Goal: Understand process/instructions: Learn how to perform a task or action

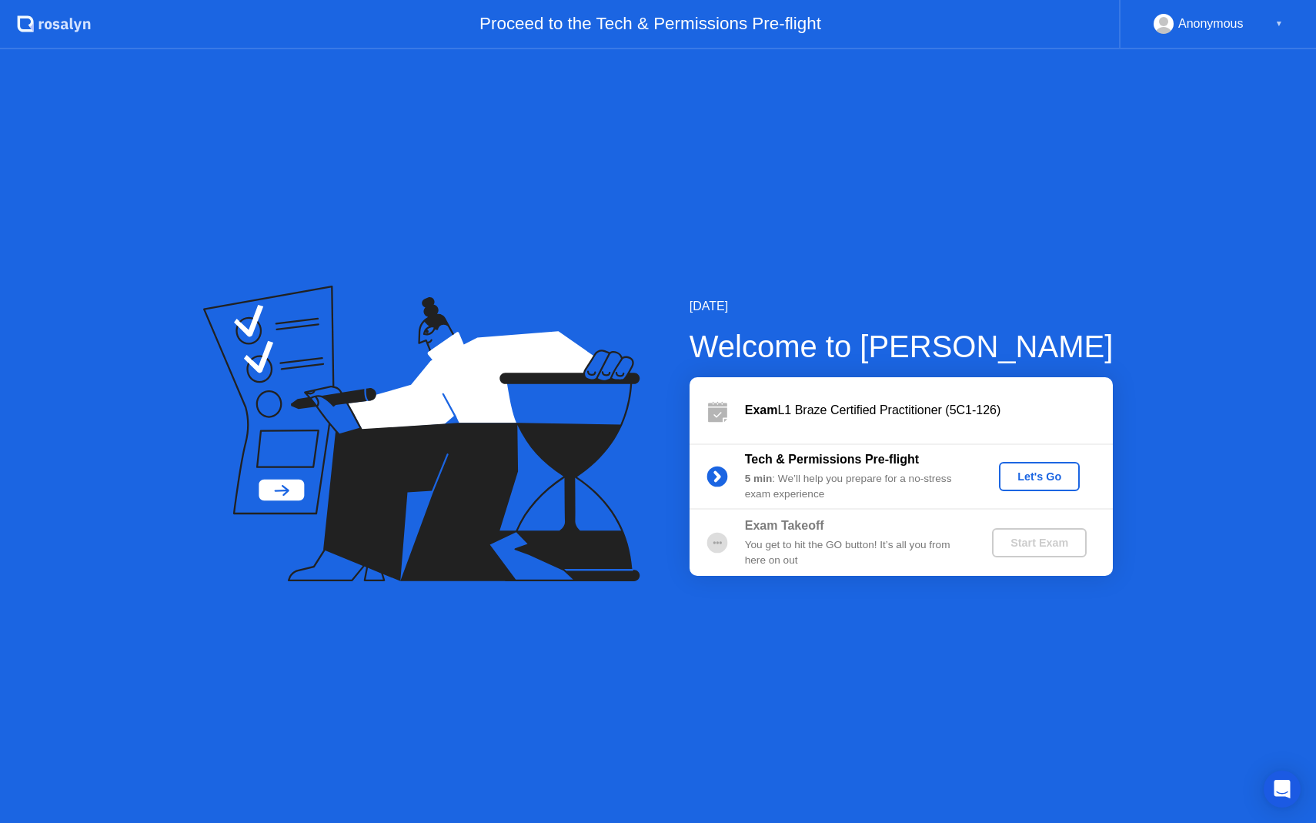
click at [1058, 479] on div "Let's Go" at bounding box center [1039, 476] width 68 height 12
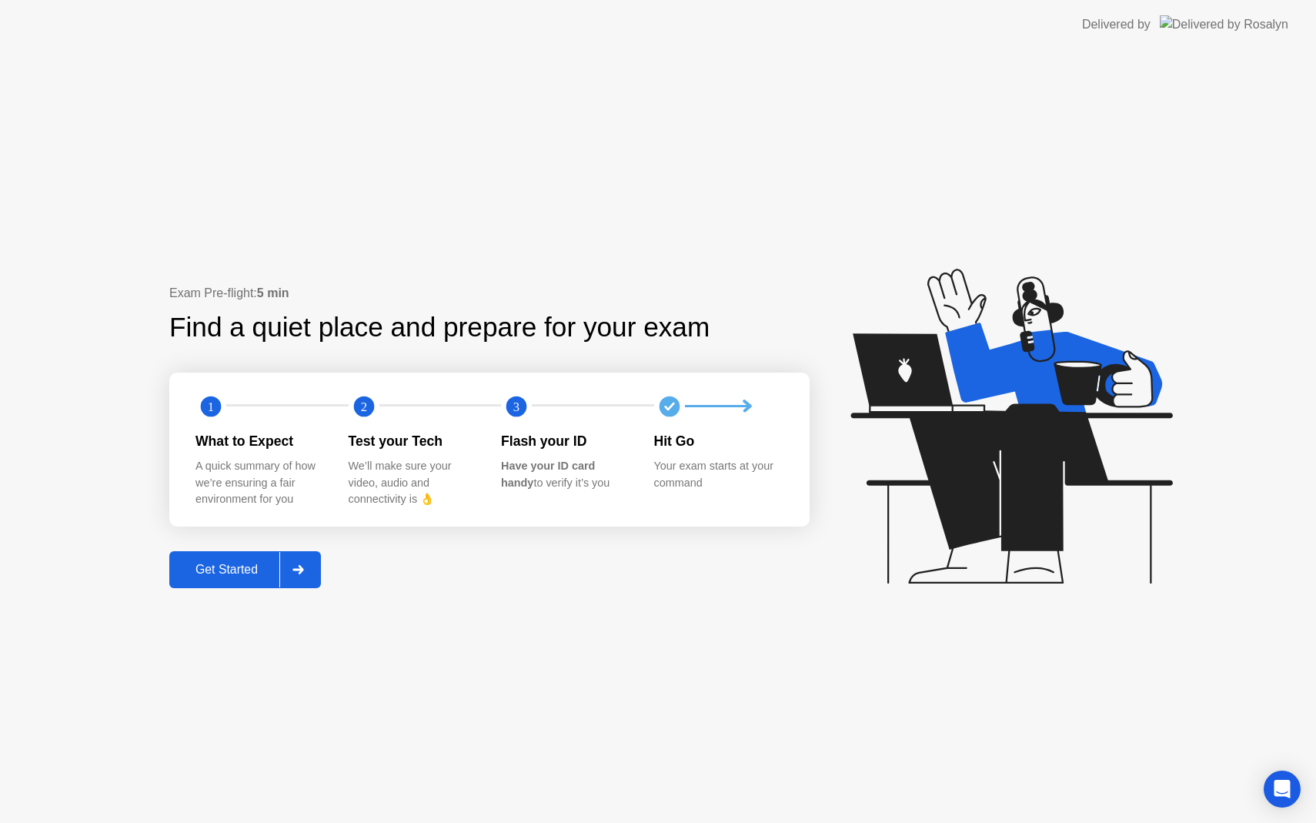
click at [242, 568] on div "Get Started" at bounding box center [226, 570] width 105 height 14
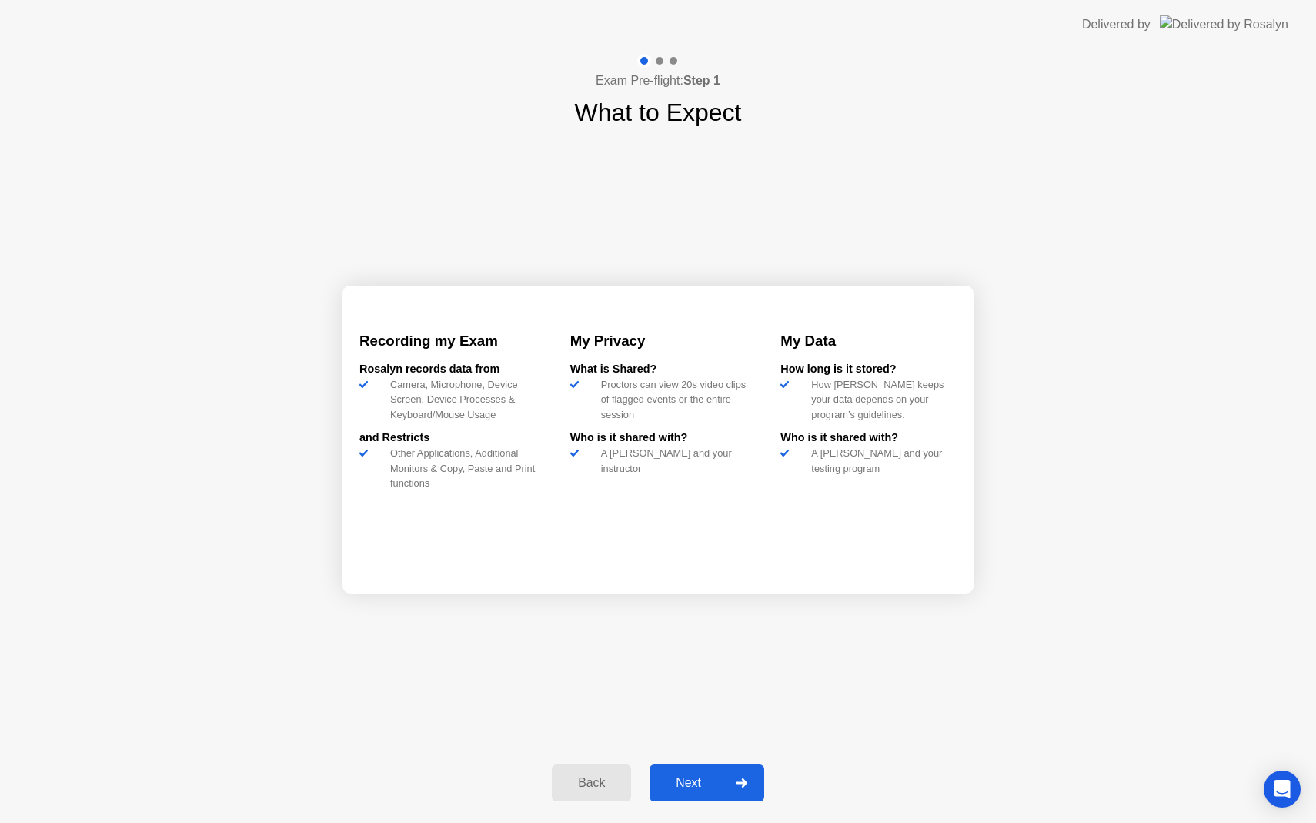
click at [683, 785] on div "Next" at bounding box center [688, 783] width 68 height 14
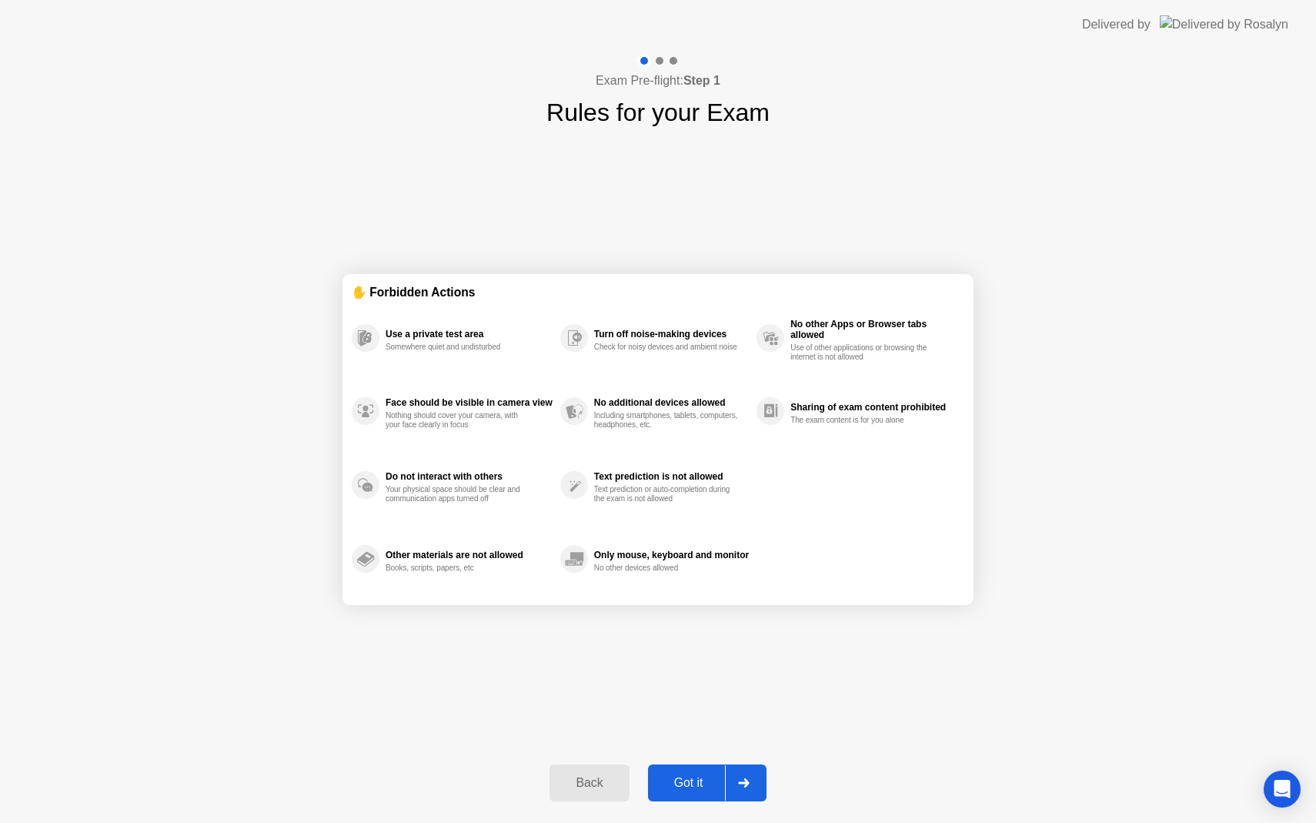
click at [692, 787] on div "Got it" at bounding box center [689, 783] width 72 height 14
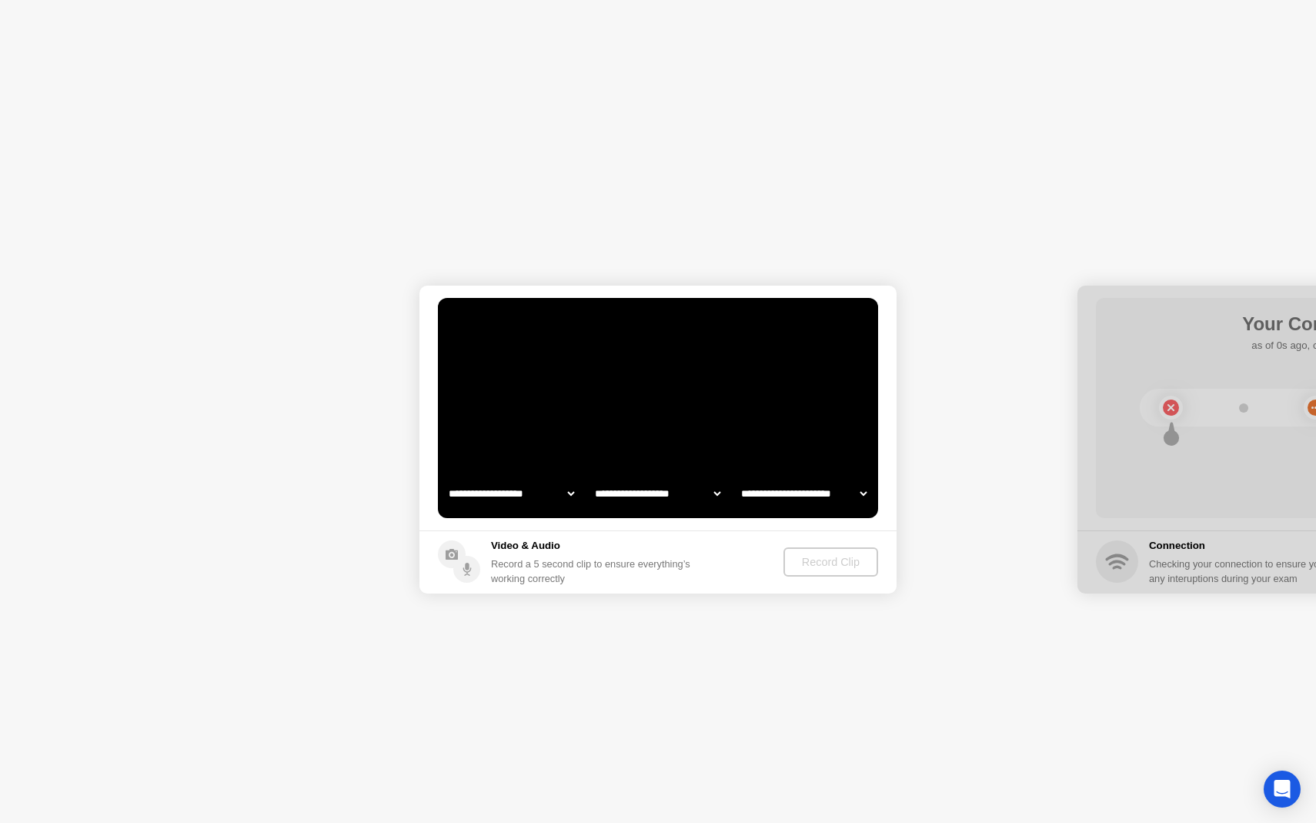
select select "**********"
select select "*******"
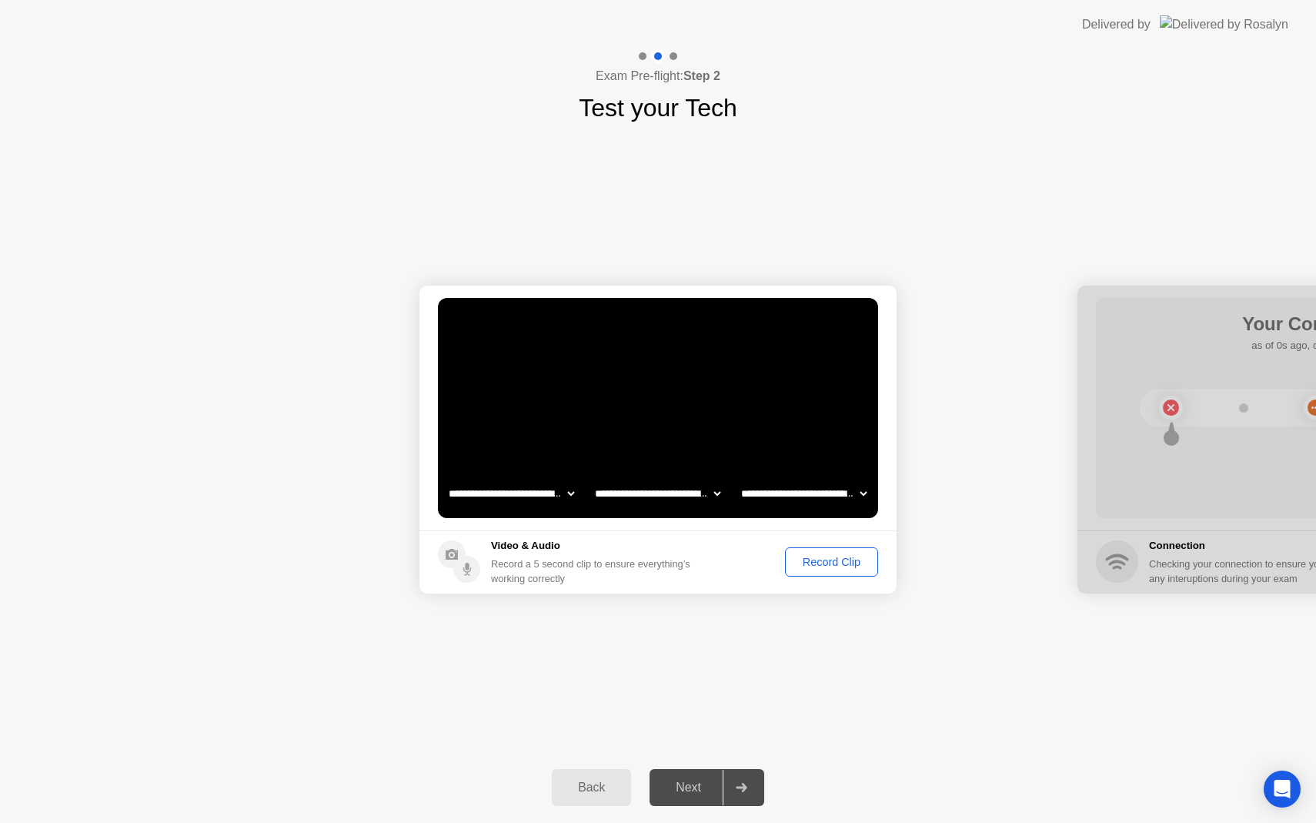
click at [830, 556] on div "Record Clip" at bounding box center [831, 562] width 82 height 12
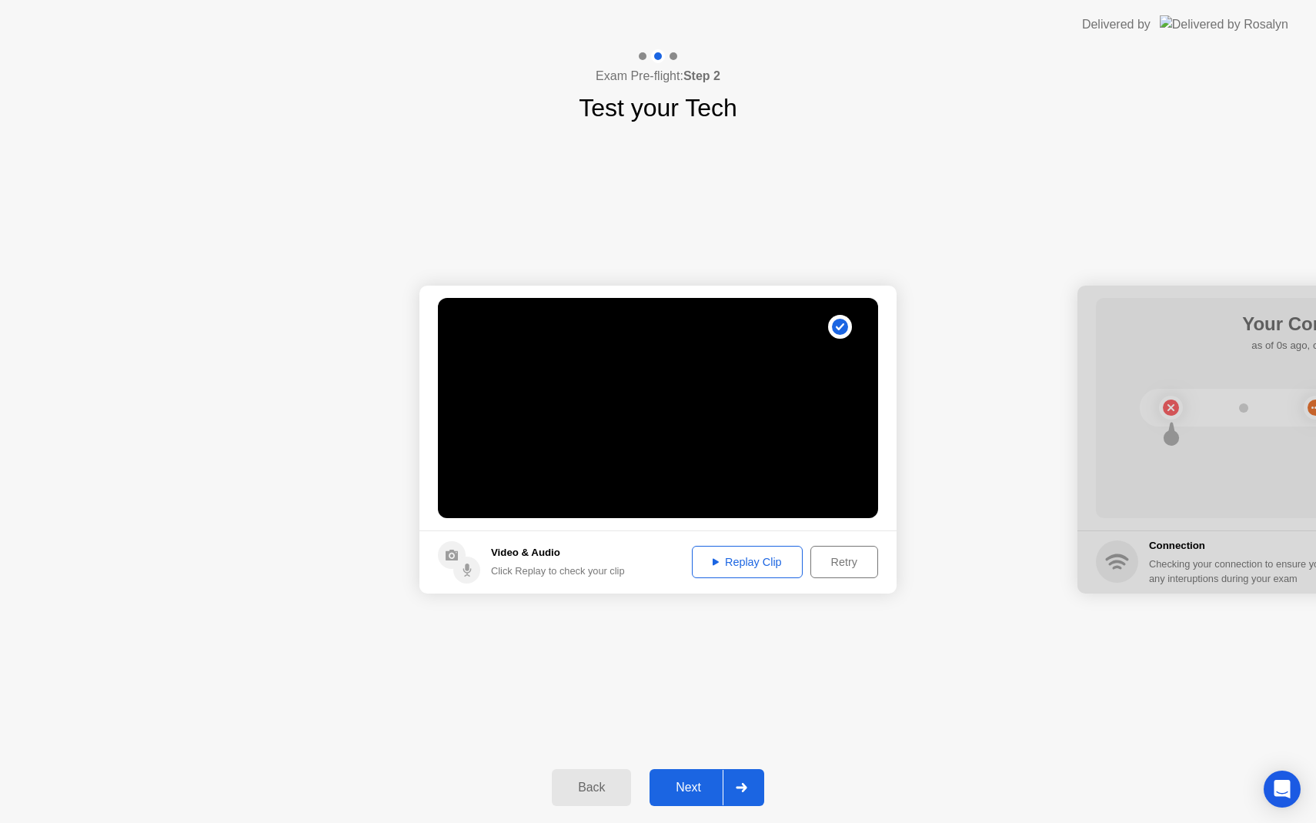
click at [778, 558] on div "Replay Clip" at bounding box center [747, 562] width 100 height 12
click at [688, 803] on button "Next" at bounding box center [707, 787] width 115 height 37
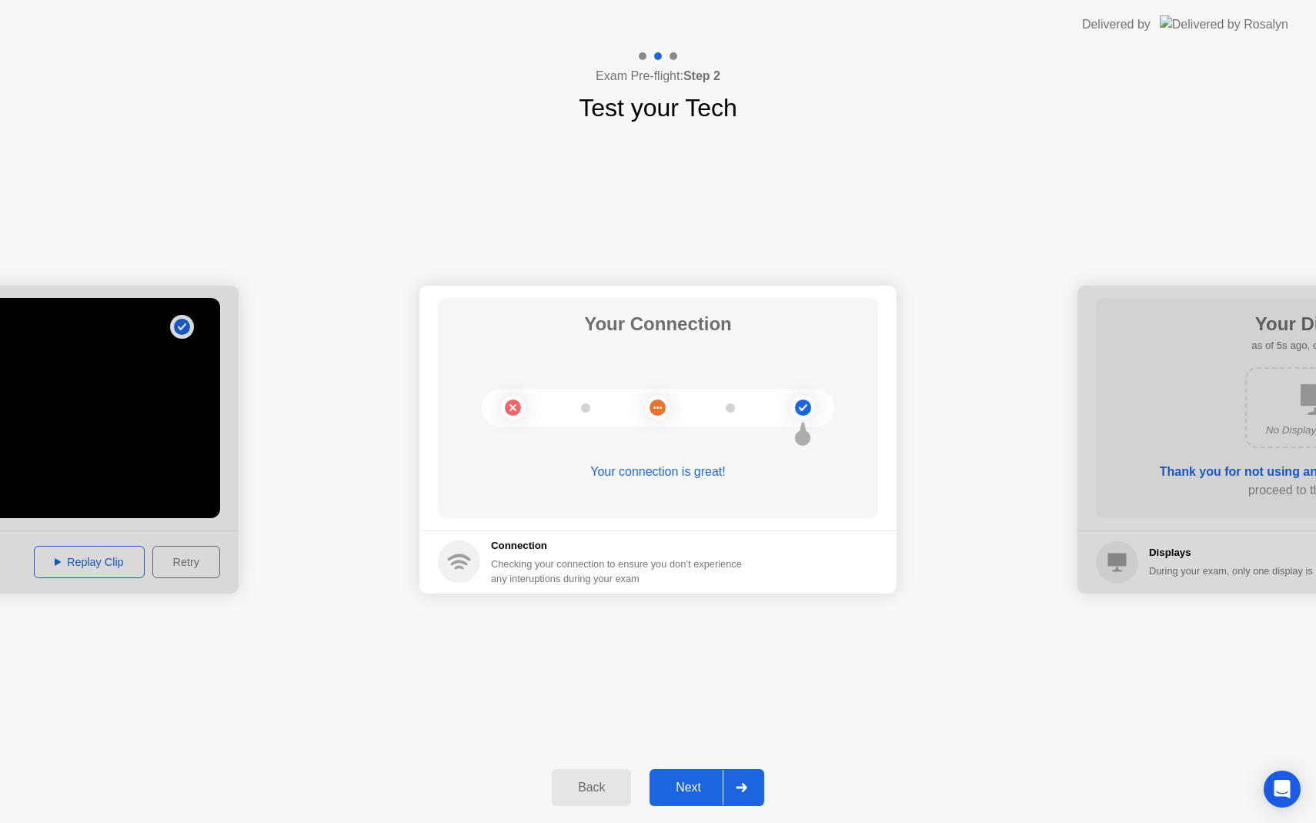
click at [683, 793] on div "Next" at bounding box center [688, 787] width 68 height 14
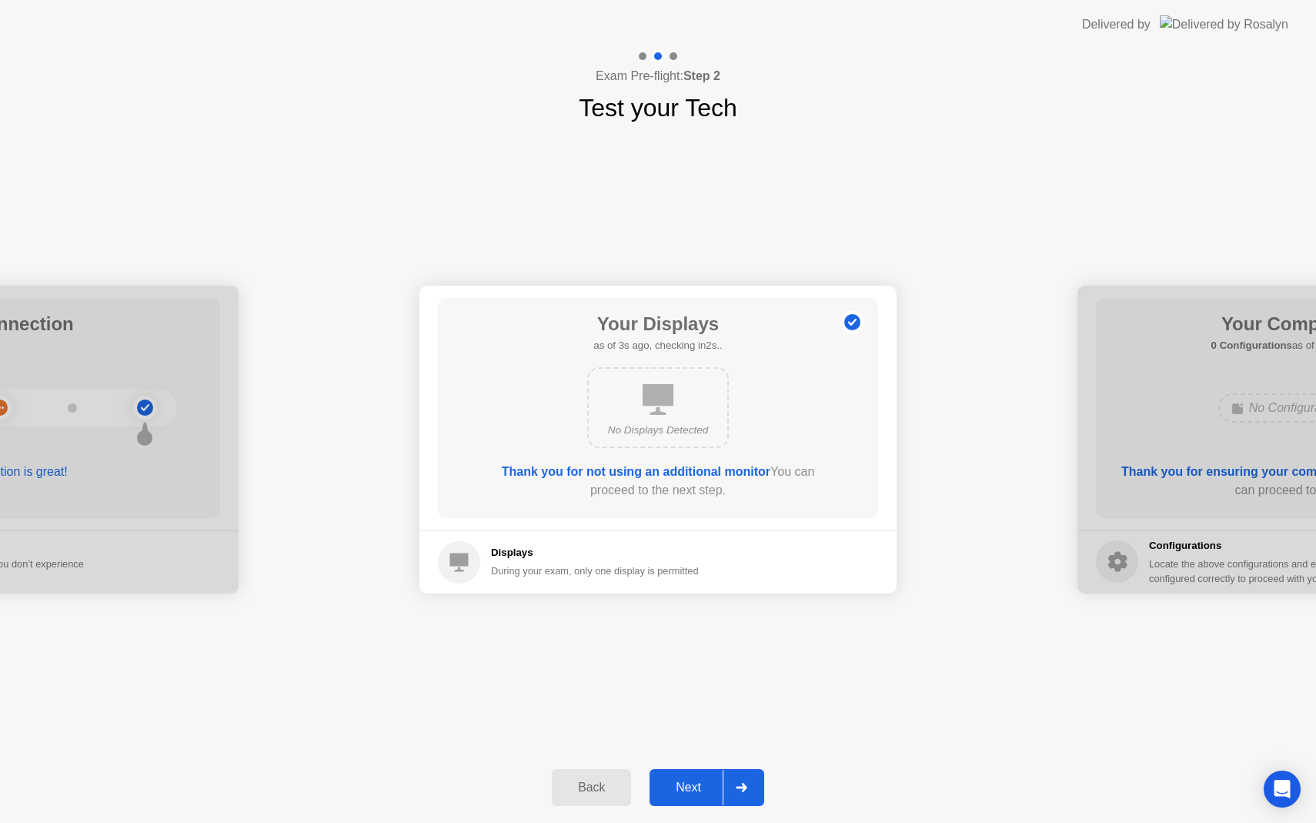
click at [700, 789] on div "Next" at bounding box center [688, 787] width 68 height 14
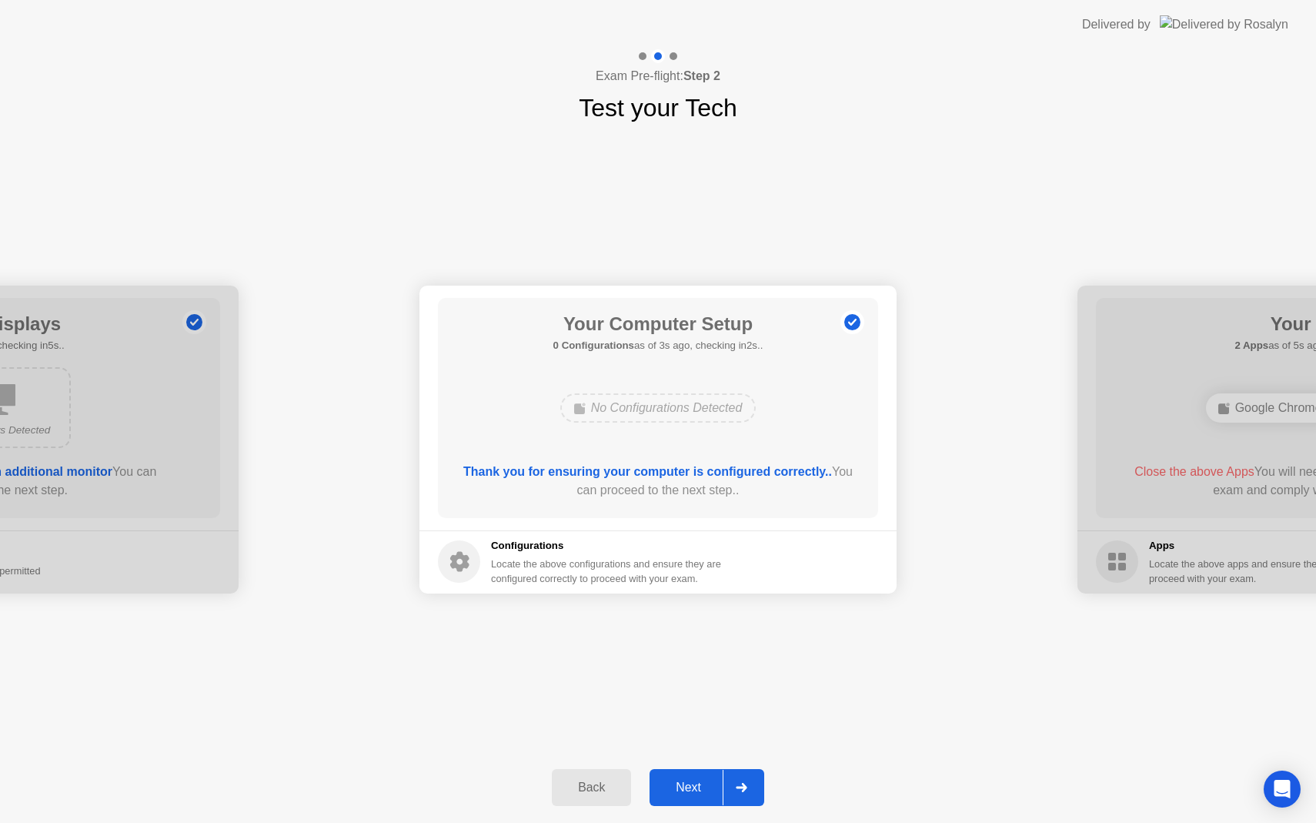
click at [685, 787] on div "Next" at bounding box center [688, 787] width 68 height 14
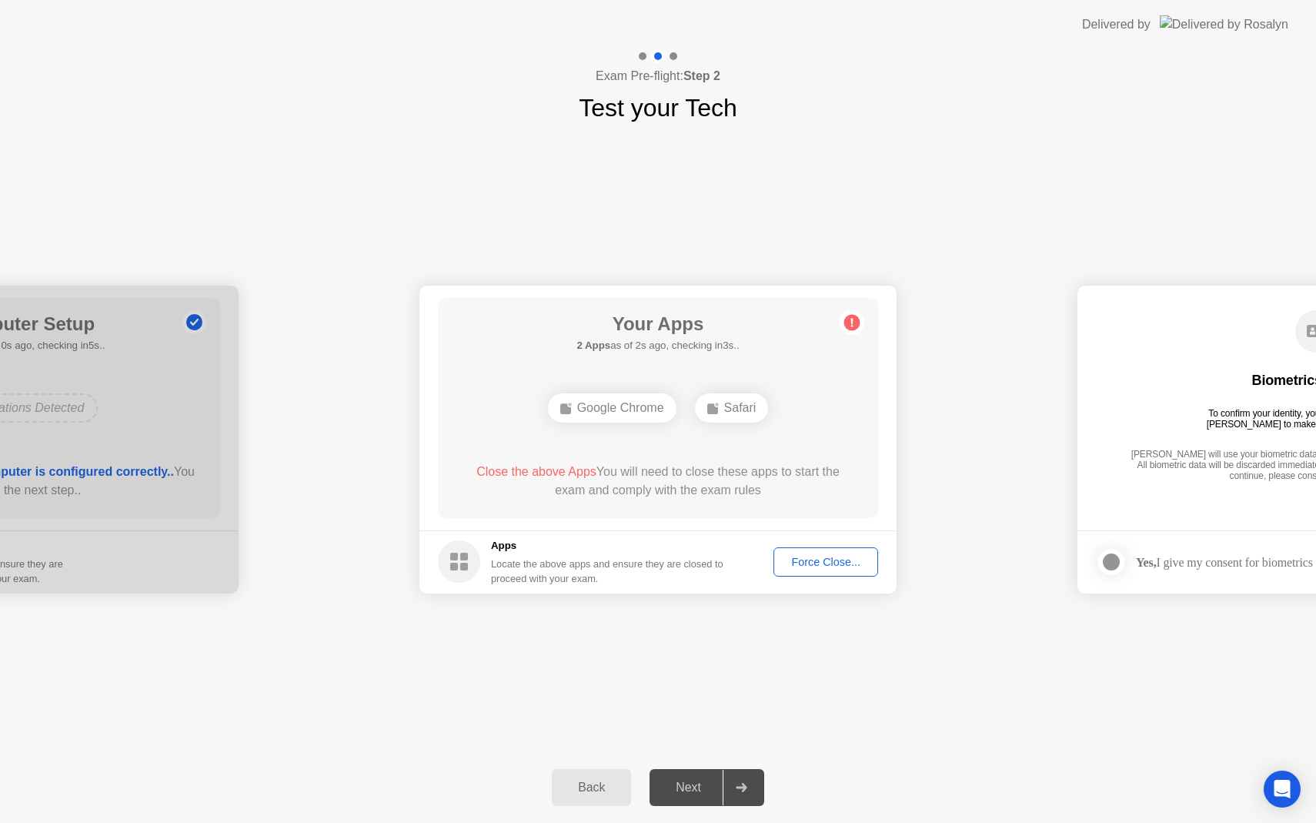
click at [553, 468] on span "Close the above Apps" at bounding box center [536, 471] width 120 height 13
click at [550, 472] on span "Close the above Apps" at bounding box center [536, 471] width 120 height 13
click at [804, 578] on footer "Apps Locate the above apps and ensure they are closed to proceed with your exam…" at bounding box center [657, 561] width 477 height 63
click at [804, 568] on div "Force Close..." at bounding box center [826, 562] width 94 height 12
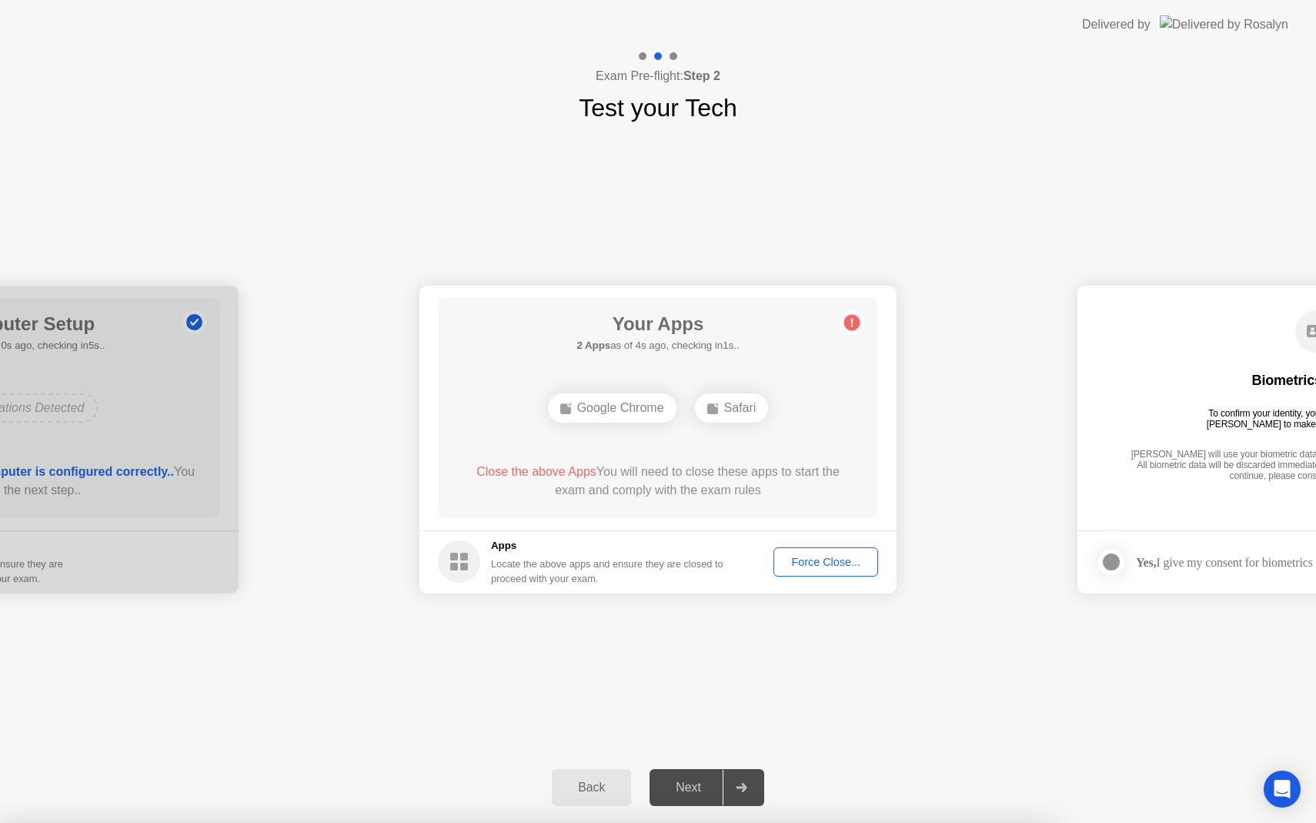
click at [713, 786] on div "Next" at bounding box center [688, 787] width 68 height 14
click at [847, 316] on circle at bounding box center [852, 322] width 16 height 16
click at [676, 319] on h1 "Your Apps" at bounding box center [657, 324] width 162 height 28
